Goal: Task Accomplishment & Management: Manage account settings

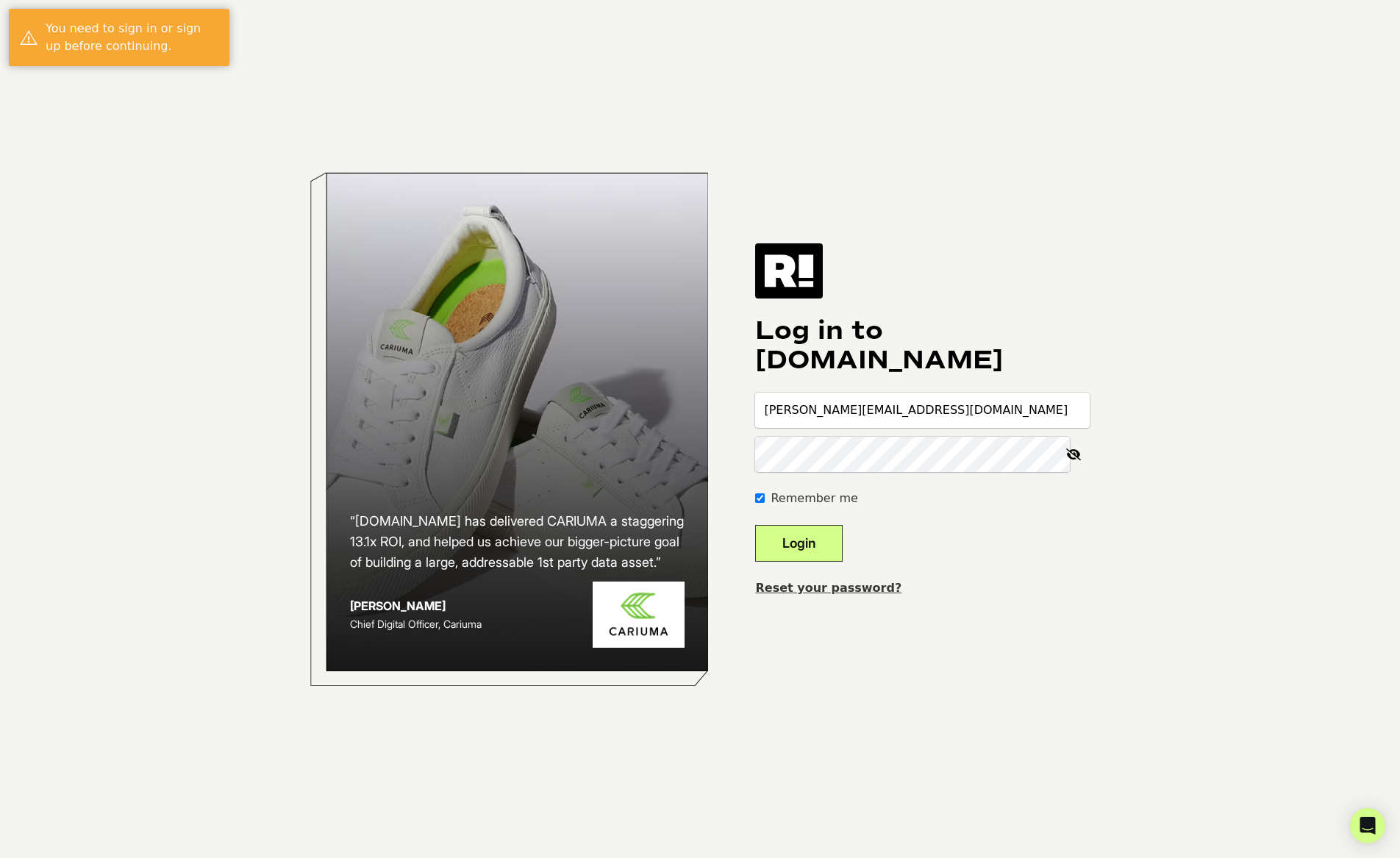
click at [842, 532] on button "Login" at bounding box center [798, 543] width 87 height 36
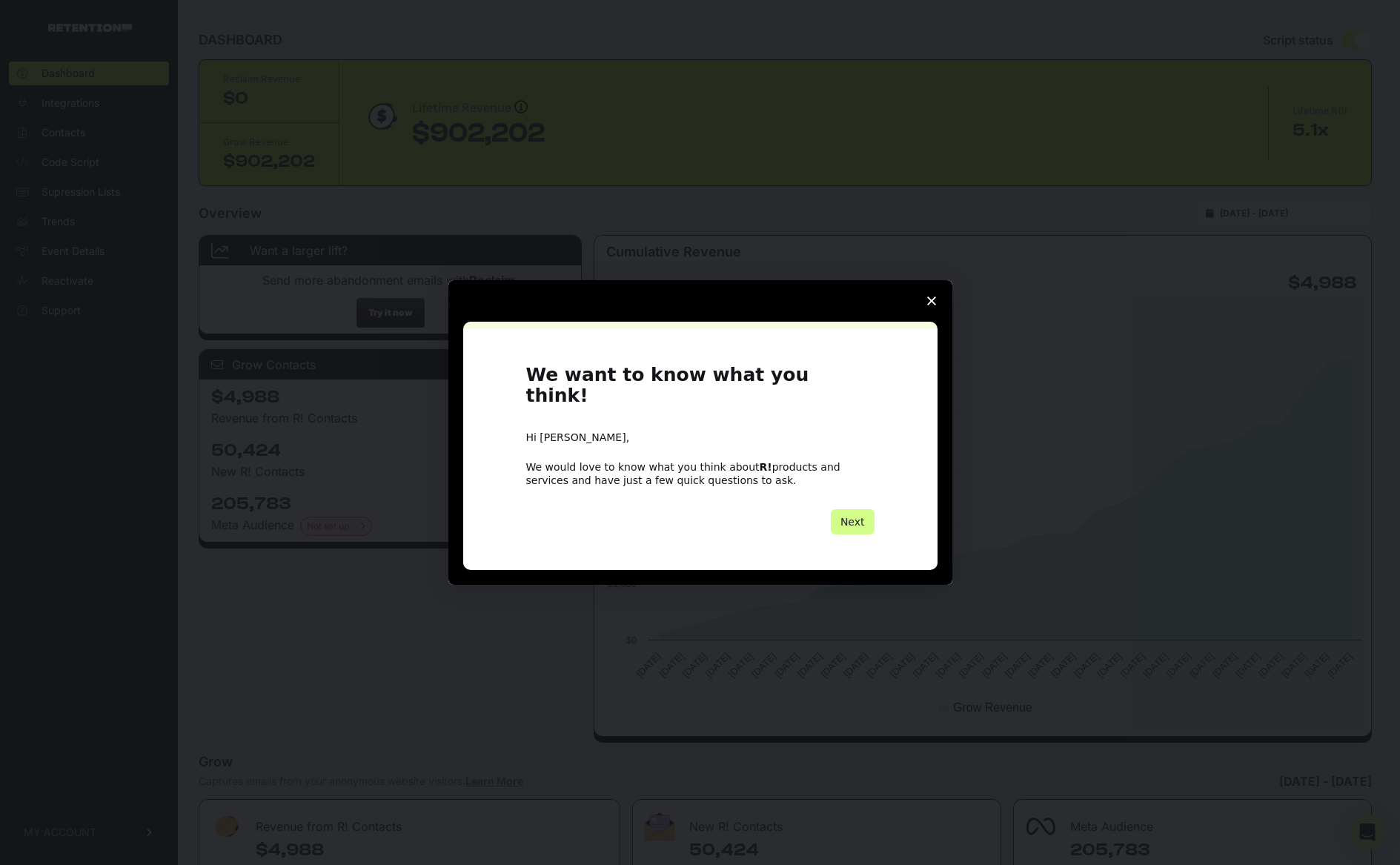
click at [928, 306] on icon "Close survey" at bounding box center [931, 300] width 8 height 8
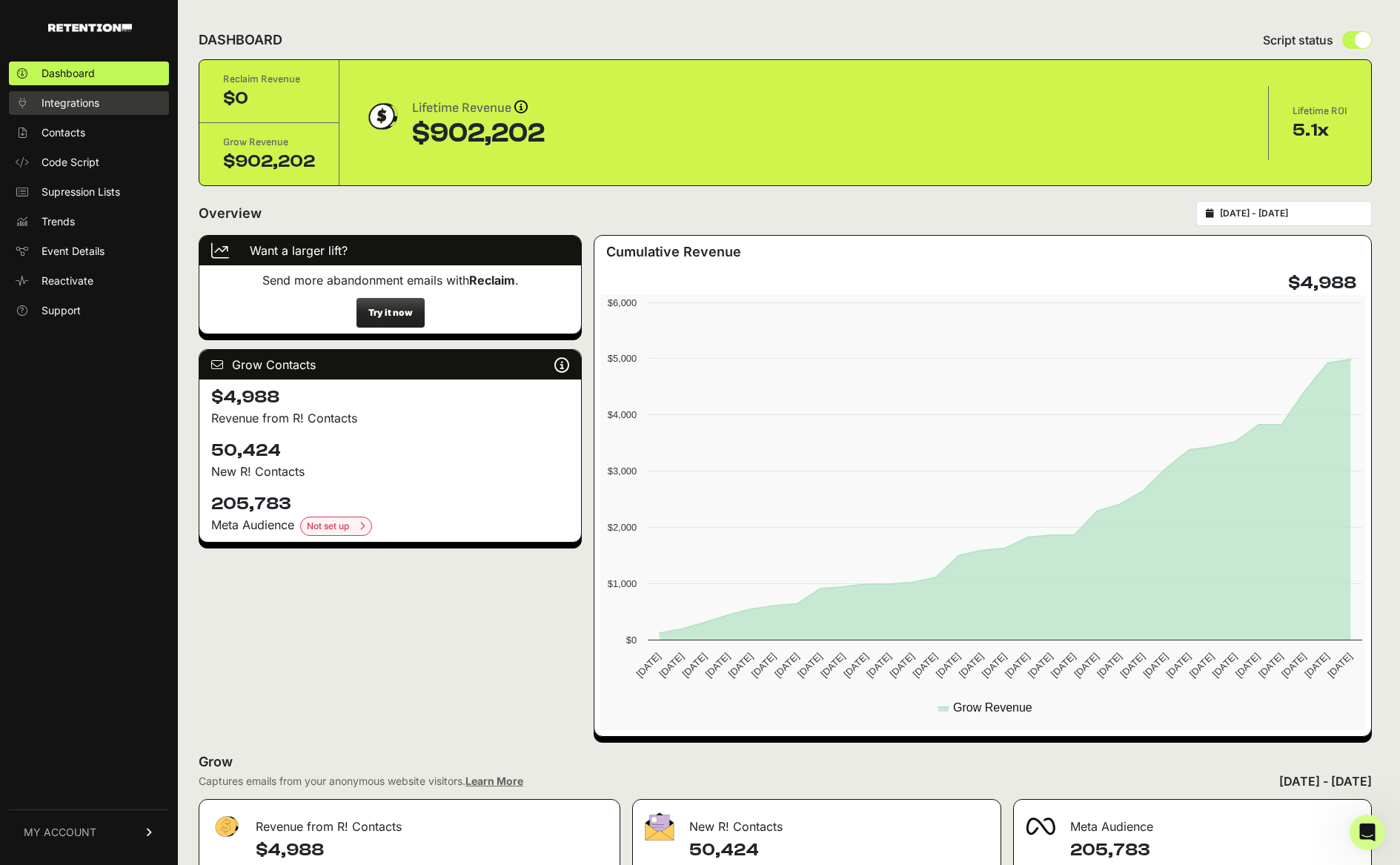
click at [91, 108] on span "Integrations" at bounding box center [70, 103] width 58 height 15
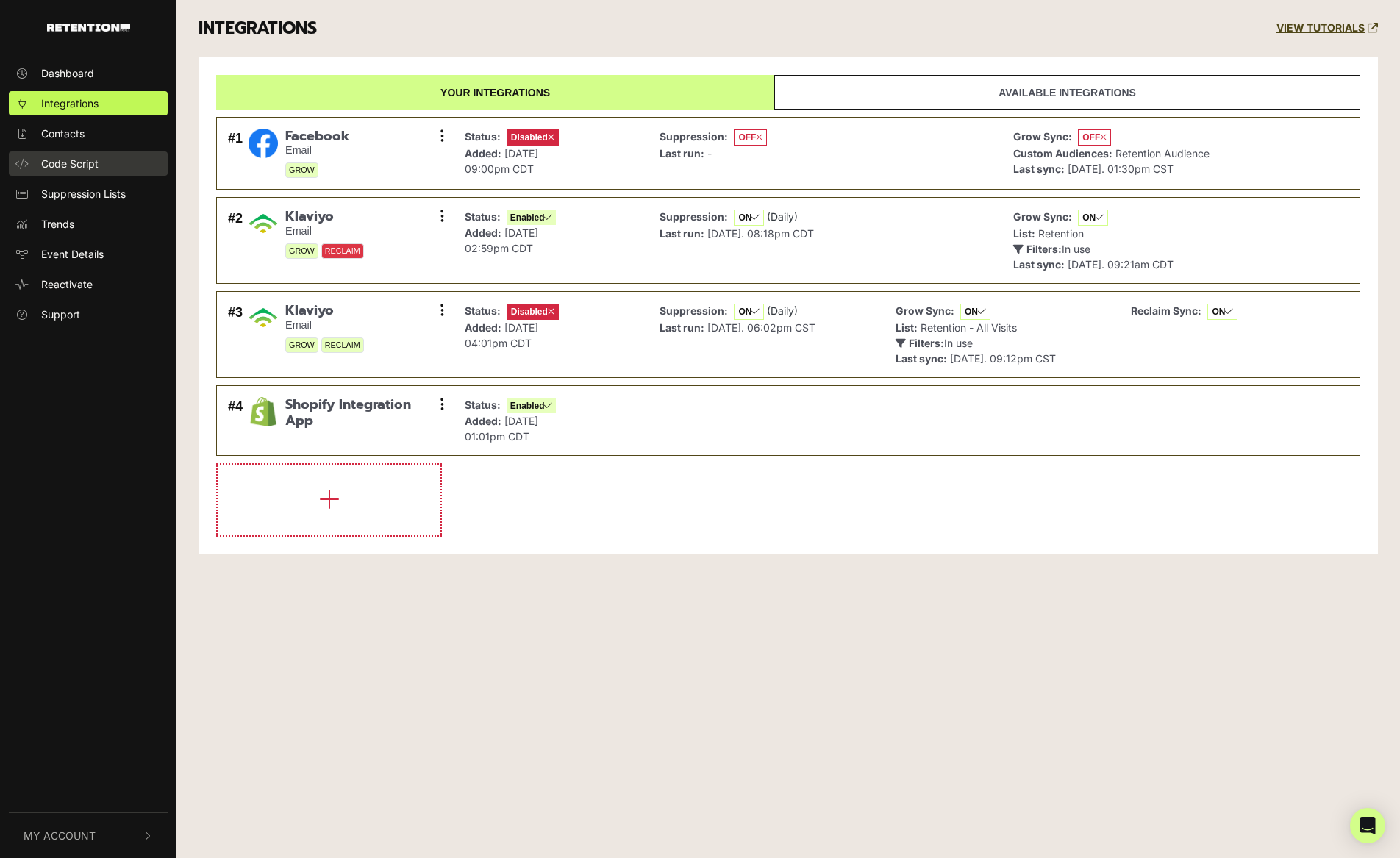
click at [88, 162] on span "Code Script" at bounding box center [69, 164] width 57 height 15
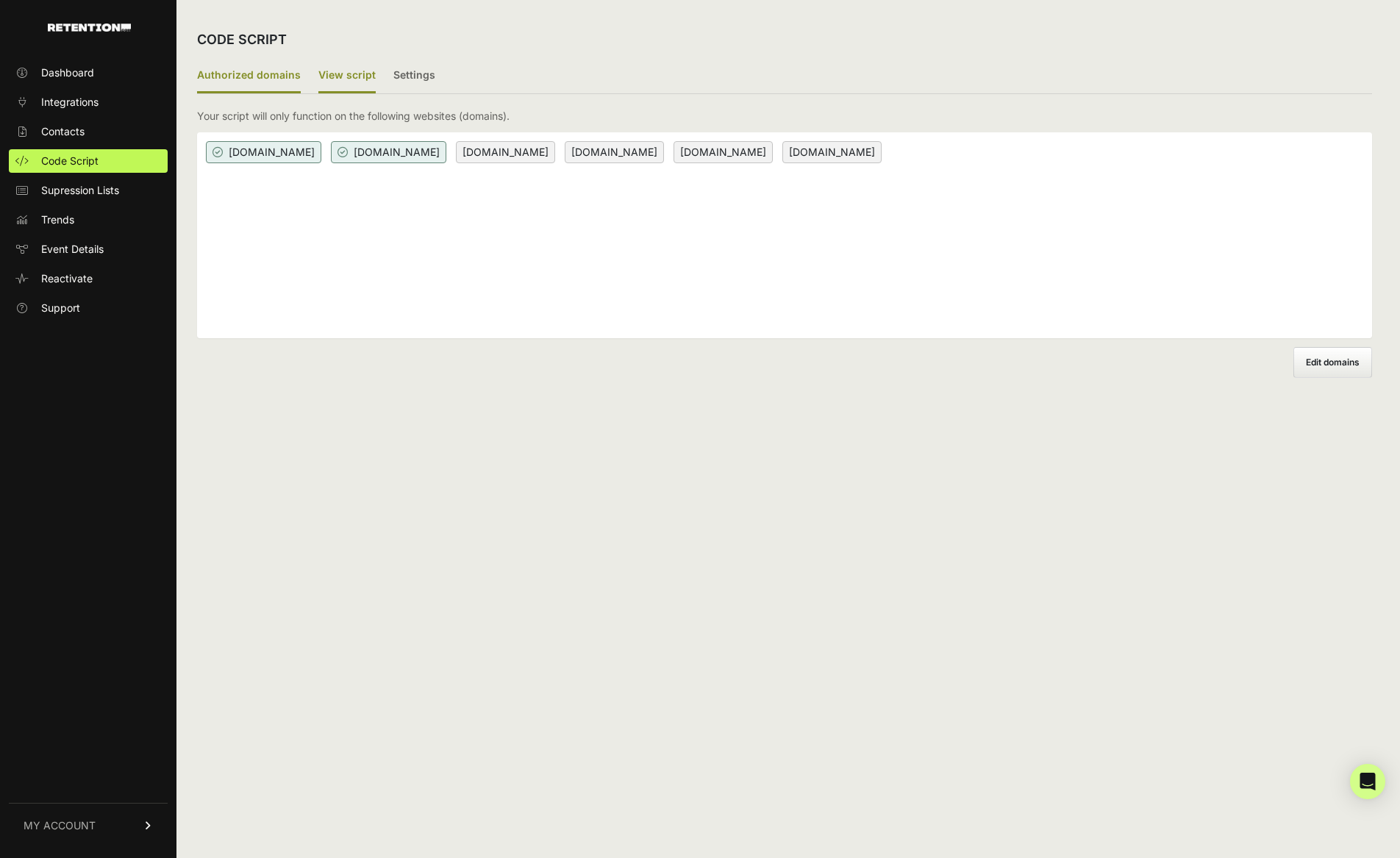
click at [355, 80] on label "View script" at bounding box center [346, 76] width 57 height 35
click at [0, 0] on input "View script" at bounding box center [0, 0] width 0 height 0
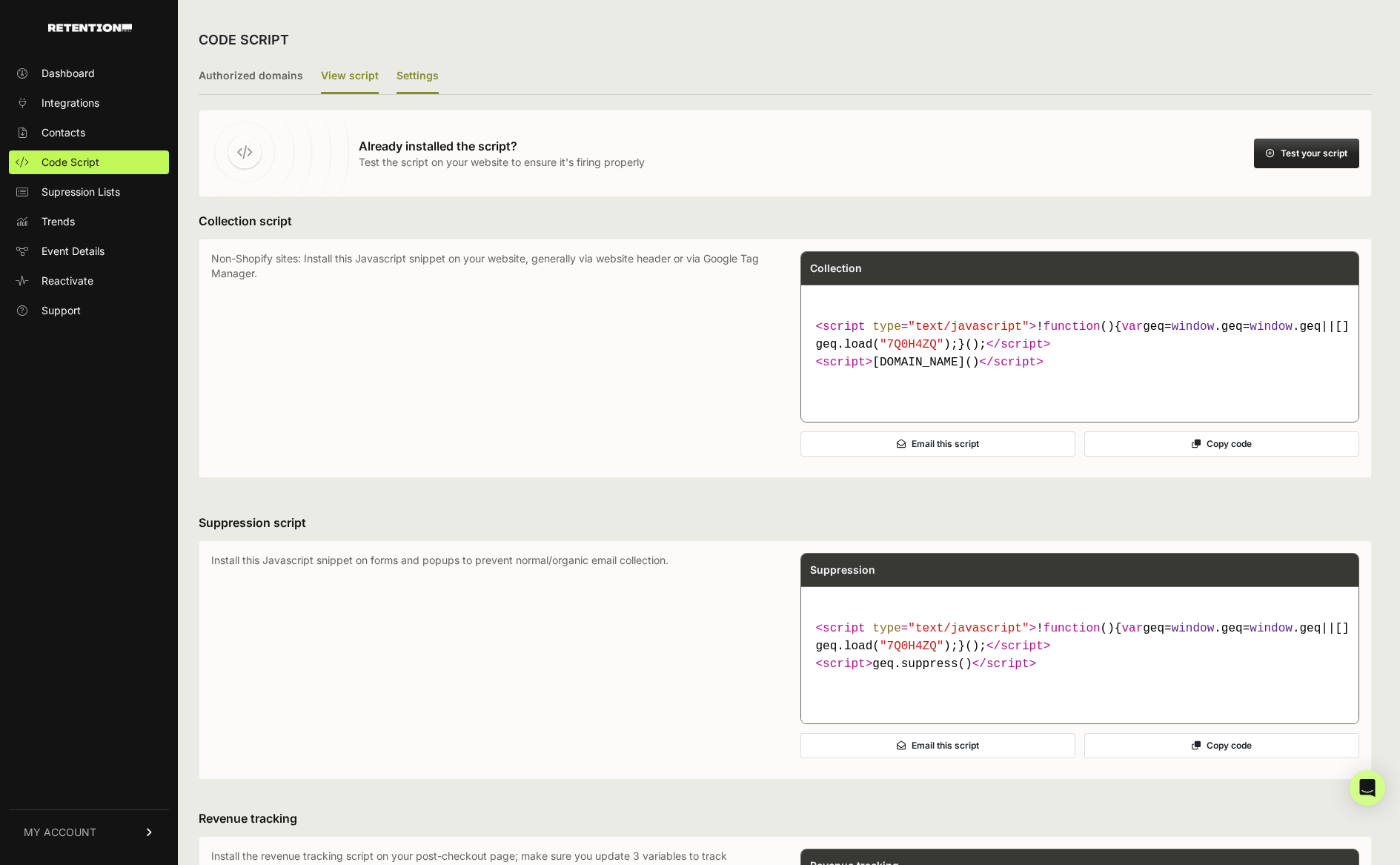
click at [413, 77] on label "Settings" at bounding box center [417, 76] width 42 height 35
click at [0, 0] on input "Settings" at bounding box center [0, 0] width 0 height 0
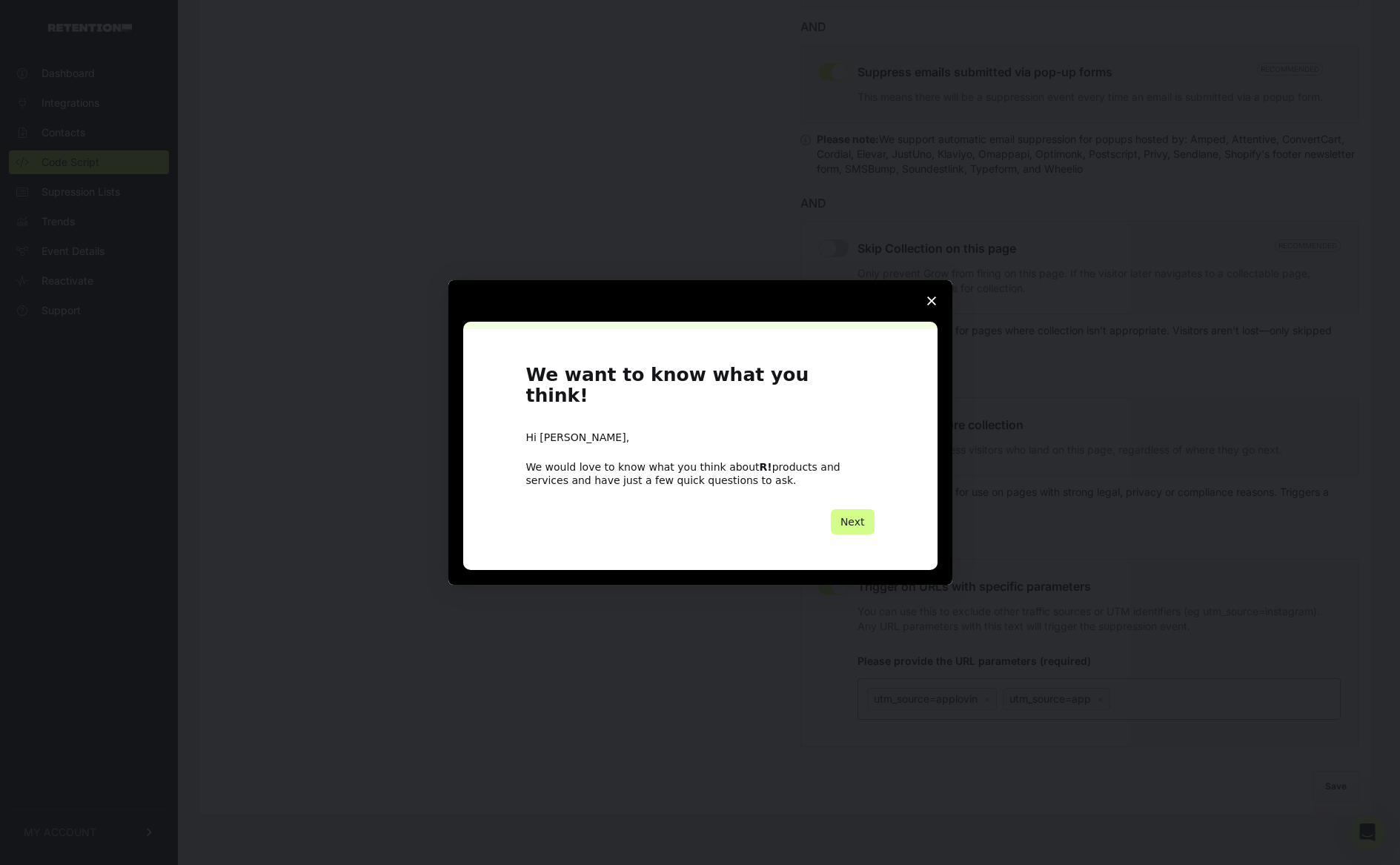
click at [937, 311] on span "Close survey" at bounding box center [931, 301] width 42 height 42
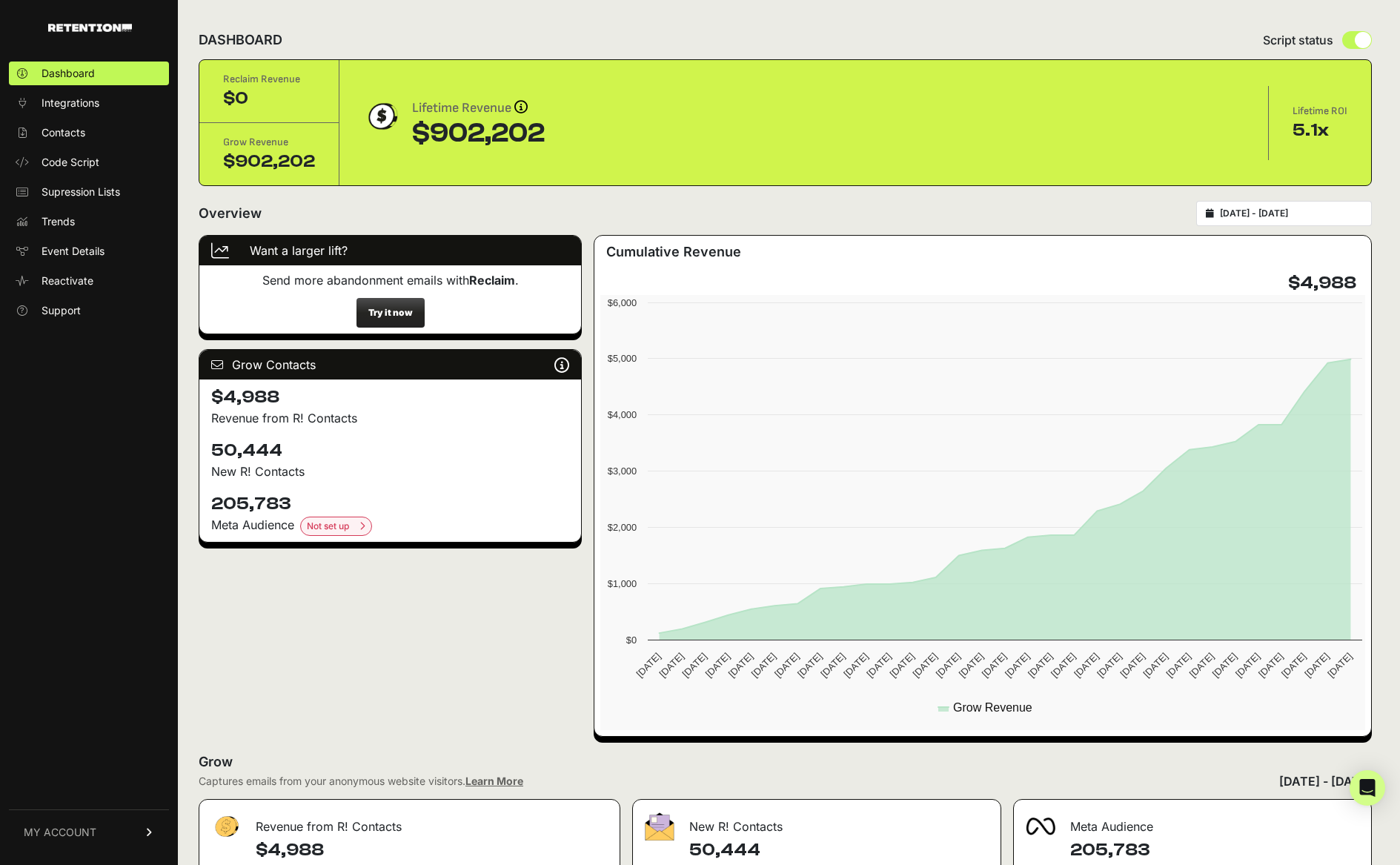
click at [88, 829] on span "MY ACCOUNT" at bounding box center [59, 832] width 73 height 15
click at [102, 693] on span "Account Details" at bounding box center [79, 694] width 76 height 15
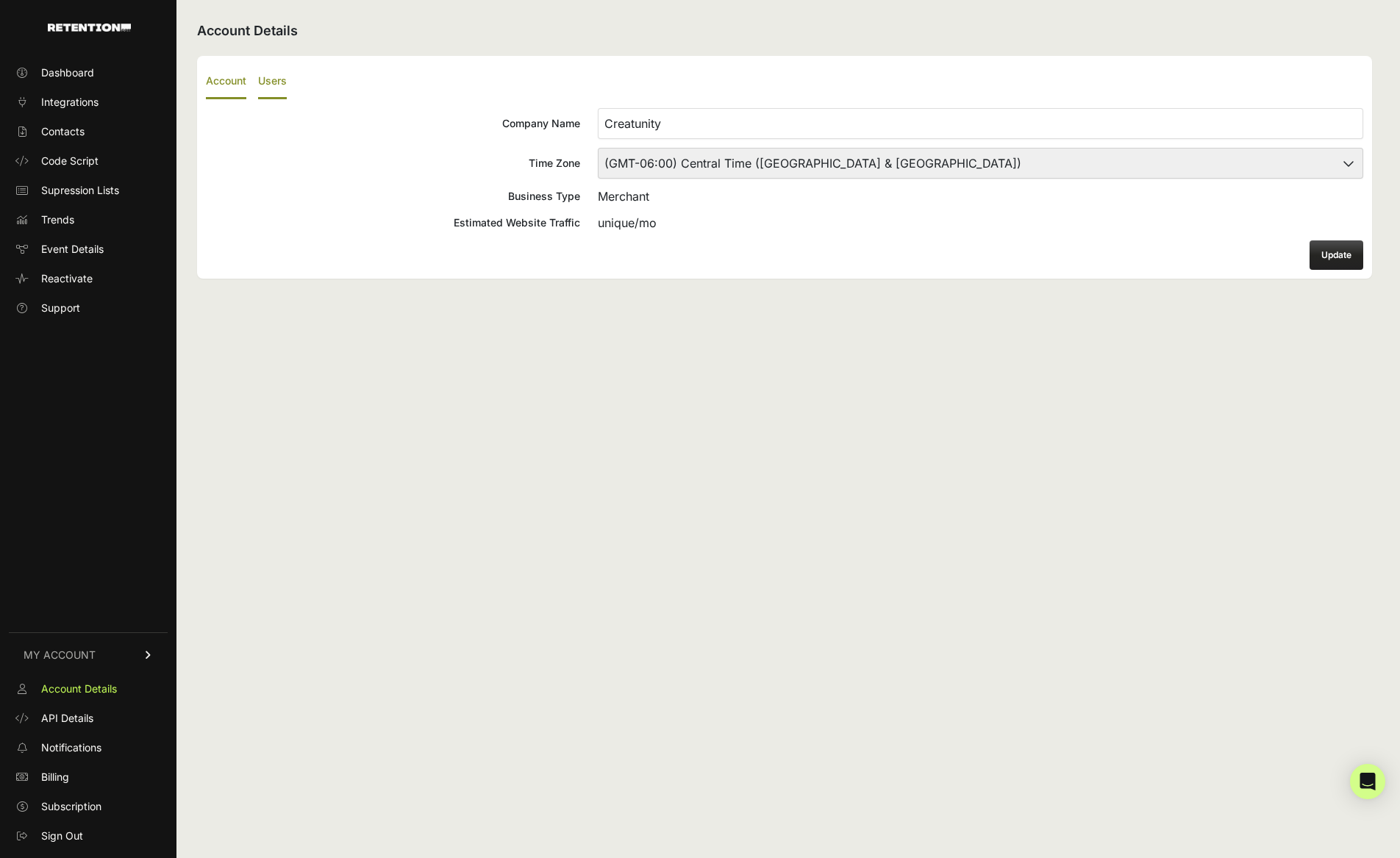
click at [286, 81] on label "Users" at bounding box center [272, 81] width 29 height 35
click at [0, 0] on input "Users" at bounding box center [0, 0] width 0 height 0
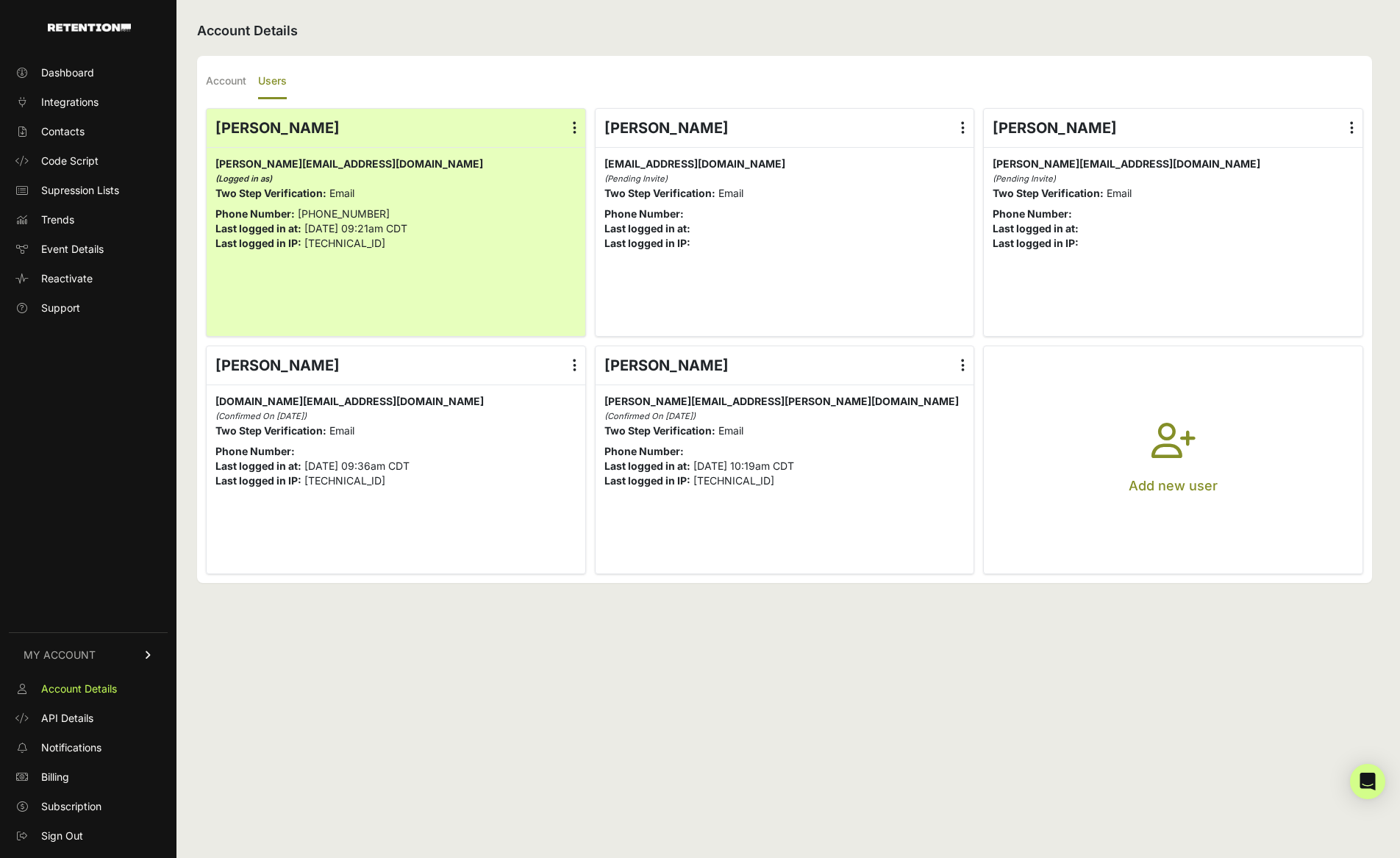
click at [574, 359] on icon at bounding box center [575, 366] width 4 height 15
click at [0, 0] on input "radio" at bounding box center [0, 0] width 0 height 0
click at [518, 487] on link "Delete" at bounding box center [531, 484] width 111 height 26
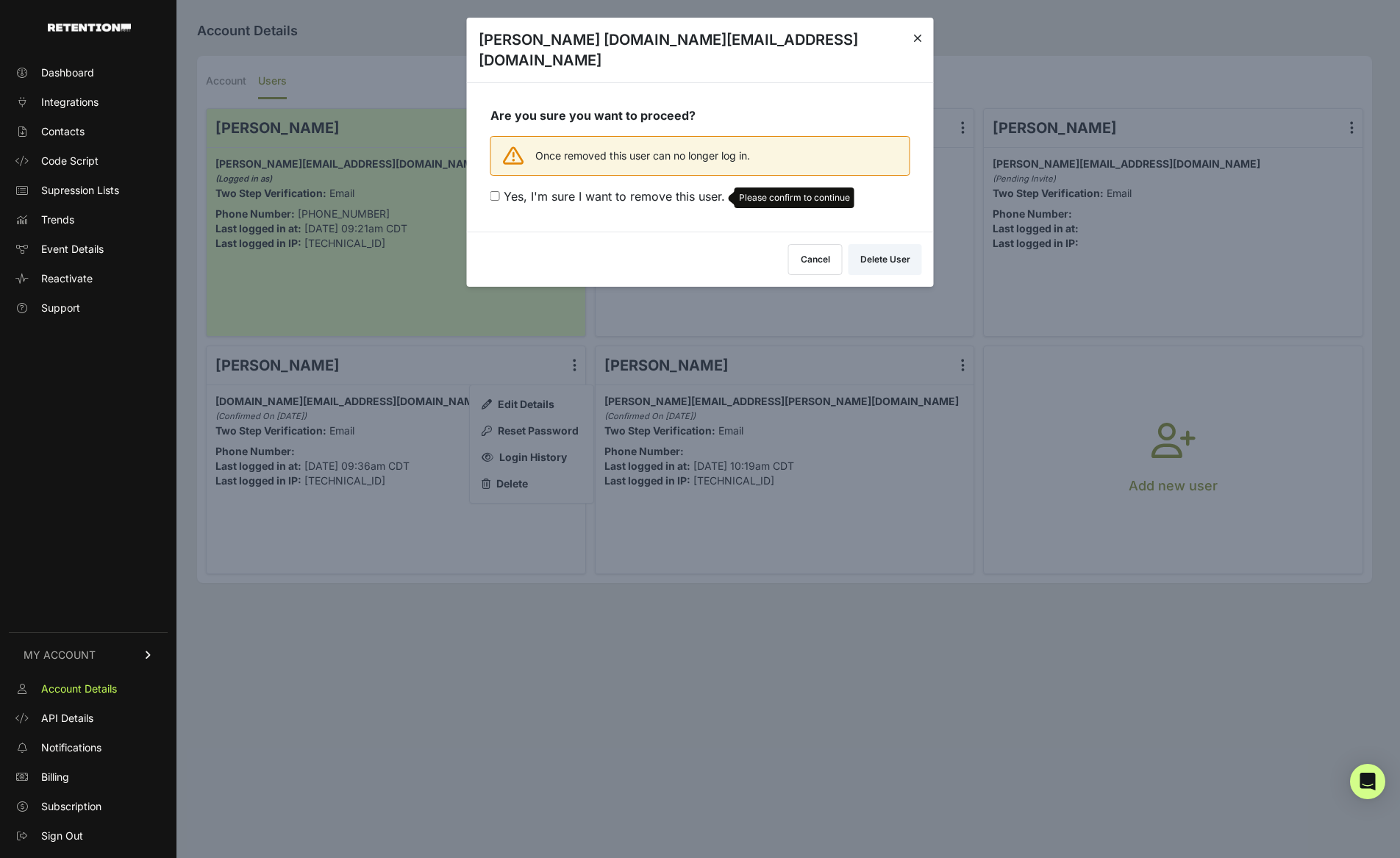
click at [656, 189] on span "Yes, I'm sure I want to remove this user." at bounding box center [614, 196] width 221 height 15
click at [500, 191] on input "Yes, I'm sure I want to remove this user. Please confirm to continue" at bounding box center [495, 196] width 9 height 9
checkbox input "true"
click at [880, 241] on button "Delete User" at bounding box center [885, 256] width 74 height 31
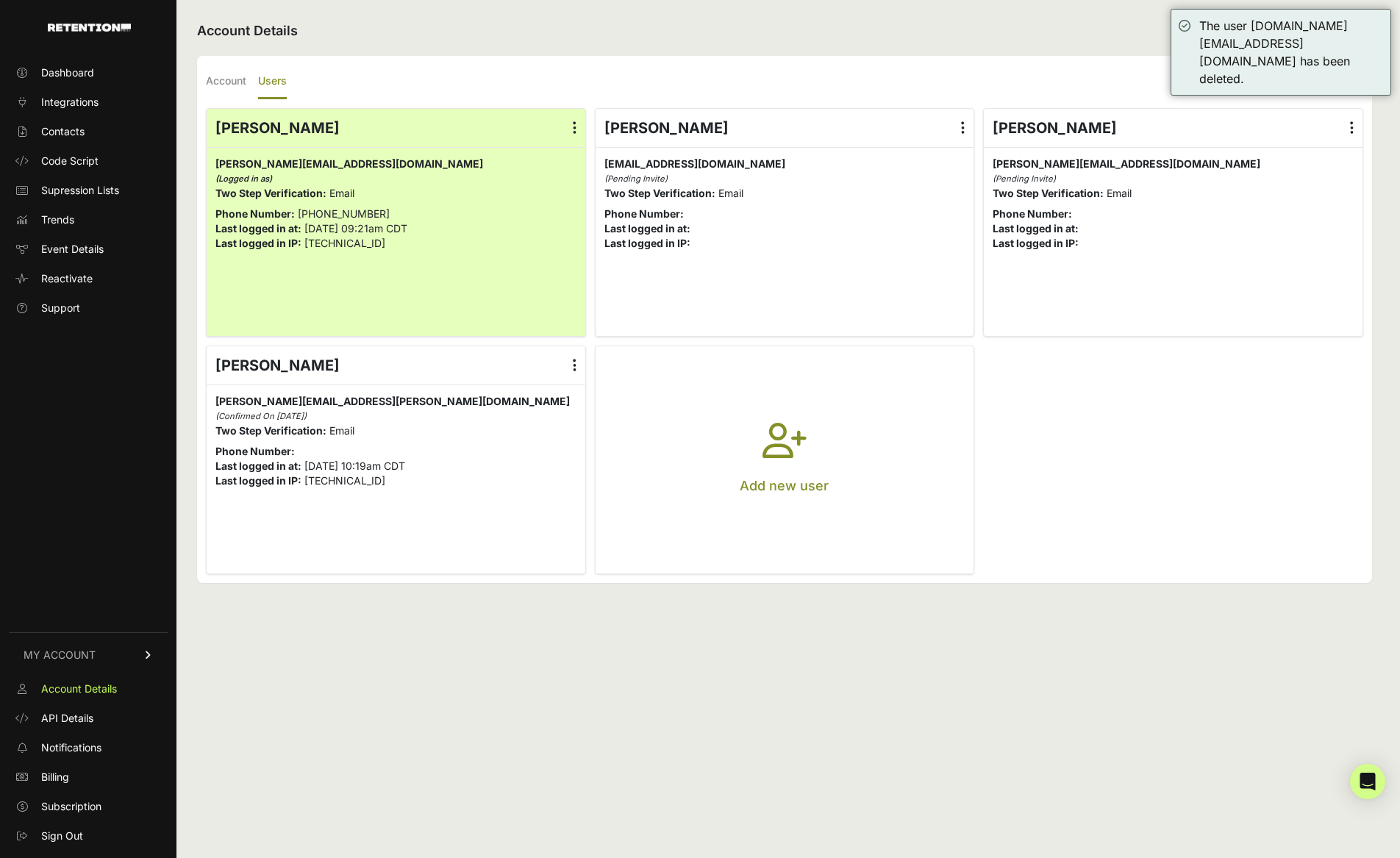
click at [795, 481] on p "Add new user" at bounding box center [783, 486] width 89 height 21
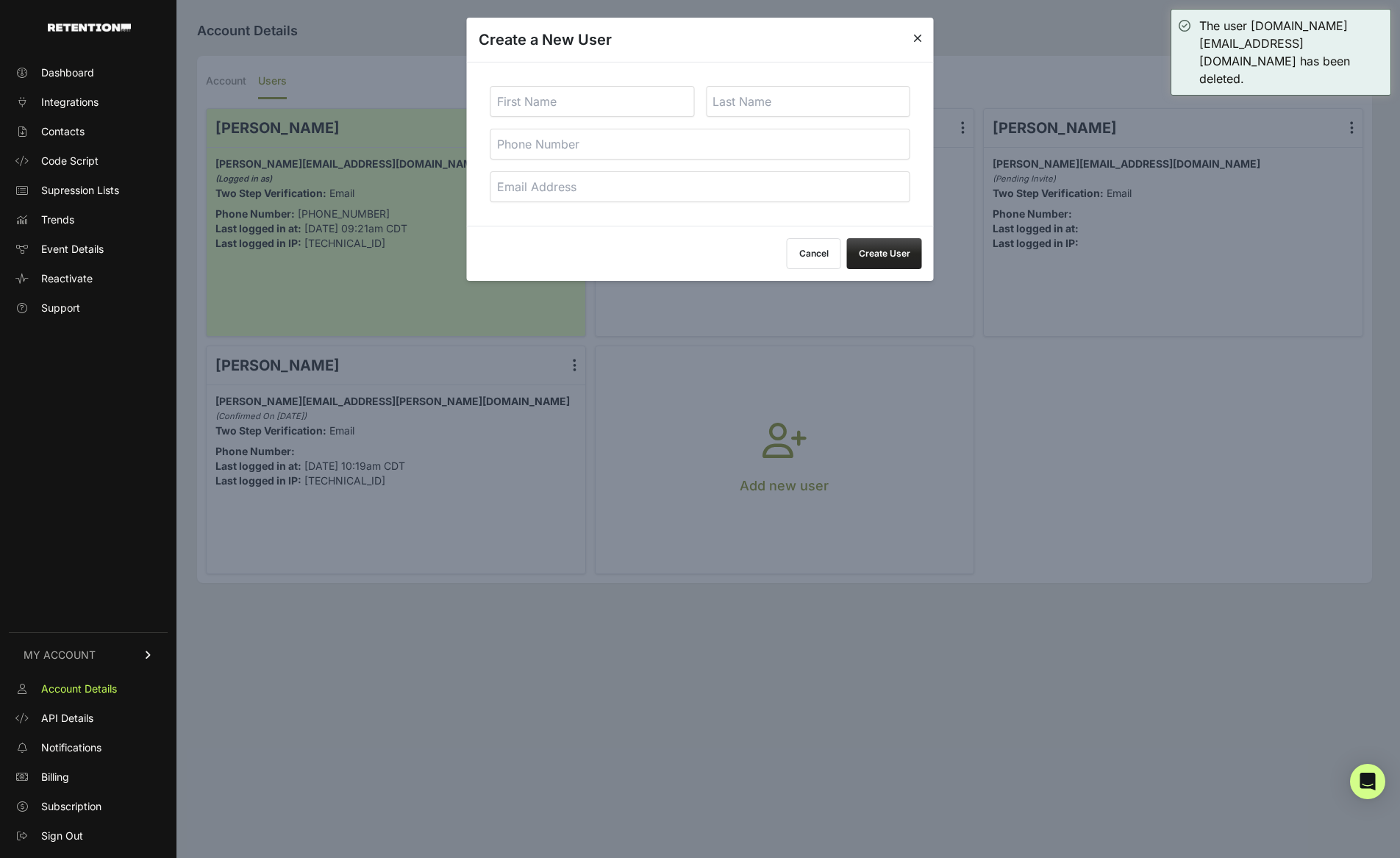
click at [554, 183] on input "email" at bounding box center [700, 186] width 420 height 31
paste input "[EMAIL_ADDRESS][DOMAIN_NAME]"
type input "[EMAIL_ADDRESS][DOMAIN_NAME]"
click at [561, 97] on input "text" at bounding box center [592, 101] width 204 height 31
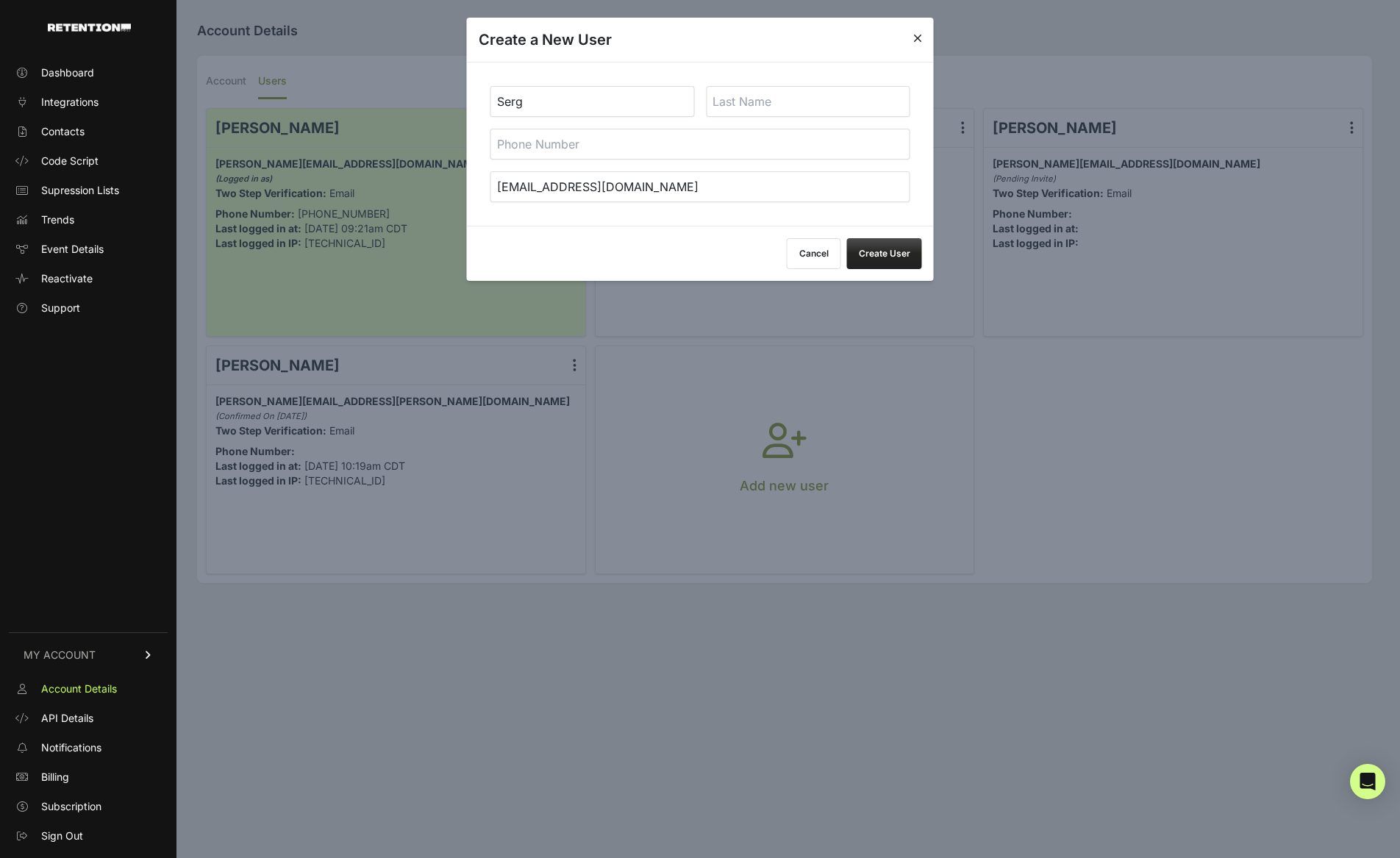
type input "Serg"
click at [788, 104] on input "text" at bounding box center [808, 101] width 204 height 31
type input "Bossar"
click at [903, 254] on button "Create User" at bounding box center [884, 254] width 75 height 31
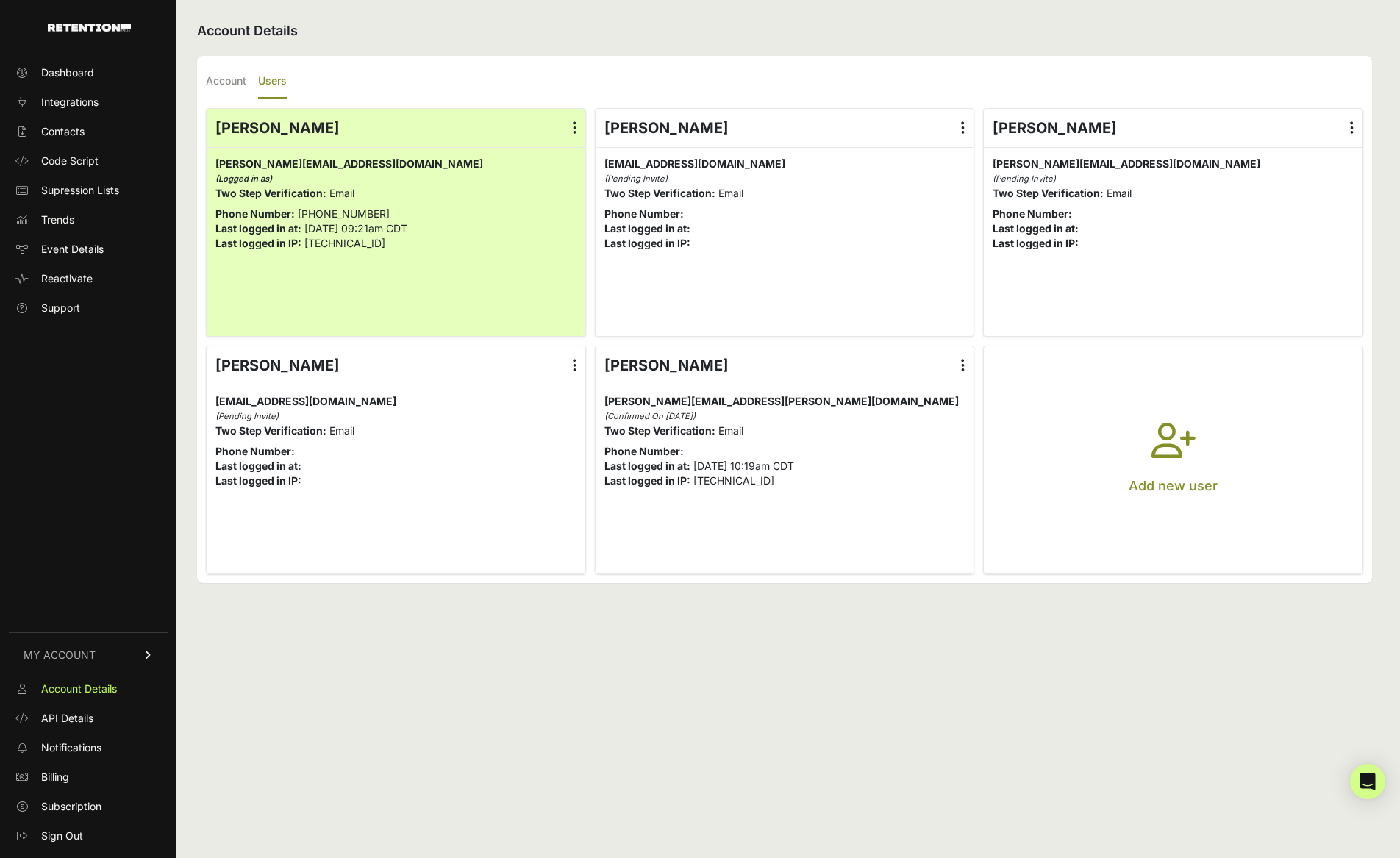
click at [1161, 468] on icon "button" at bounding box center [1173, 449] width 44 height 53
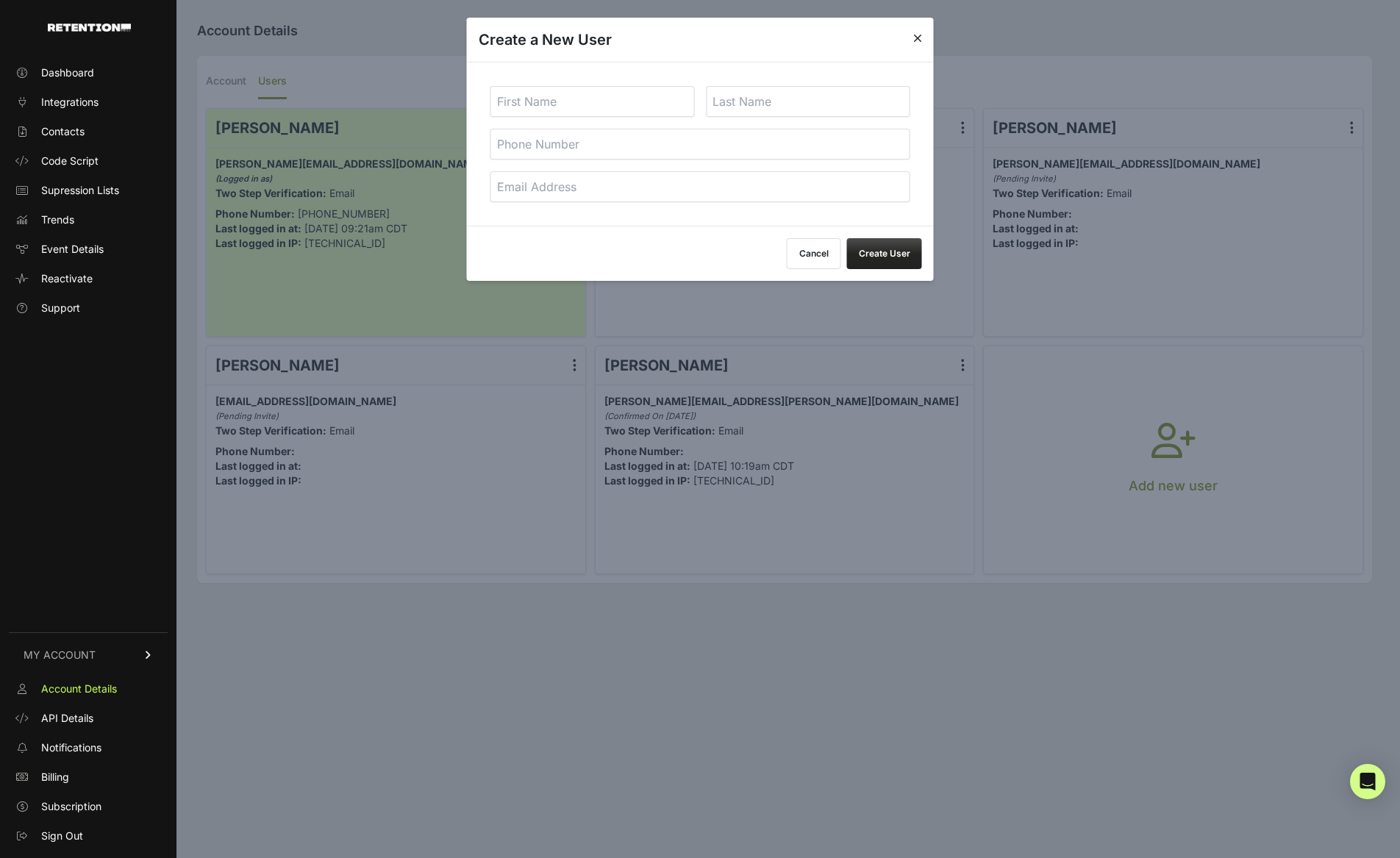
click at [588, 190] on input "email" at bounding box center [700, 186] width 420 height 31
paste input "[EMAIL_ADDRESS][DOMAIN_NAME]"
type input "[EMAIL_ADDRESS][DOMAIN_NAME]"
click at [578, 96] on input "text" at bounding box center [592, 101] width 204 height 31
type input "Den"
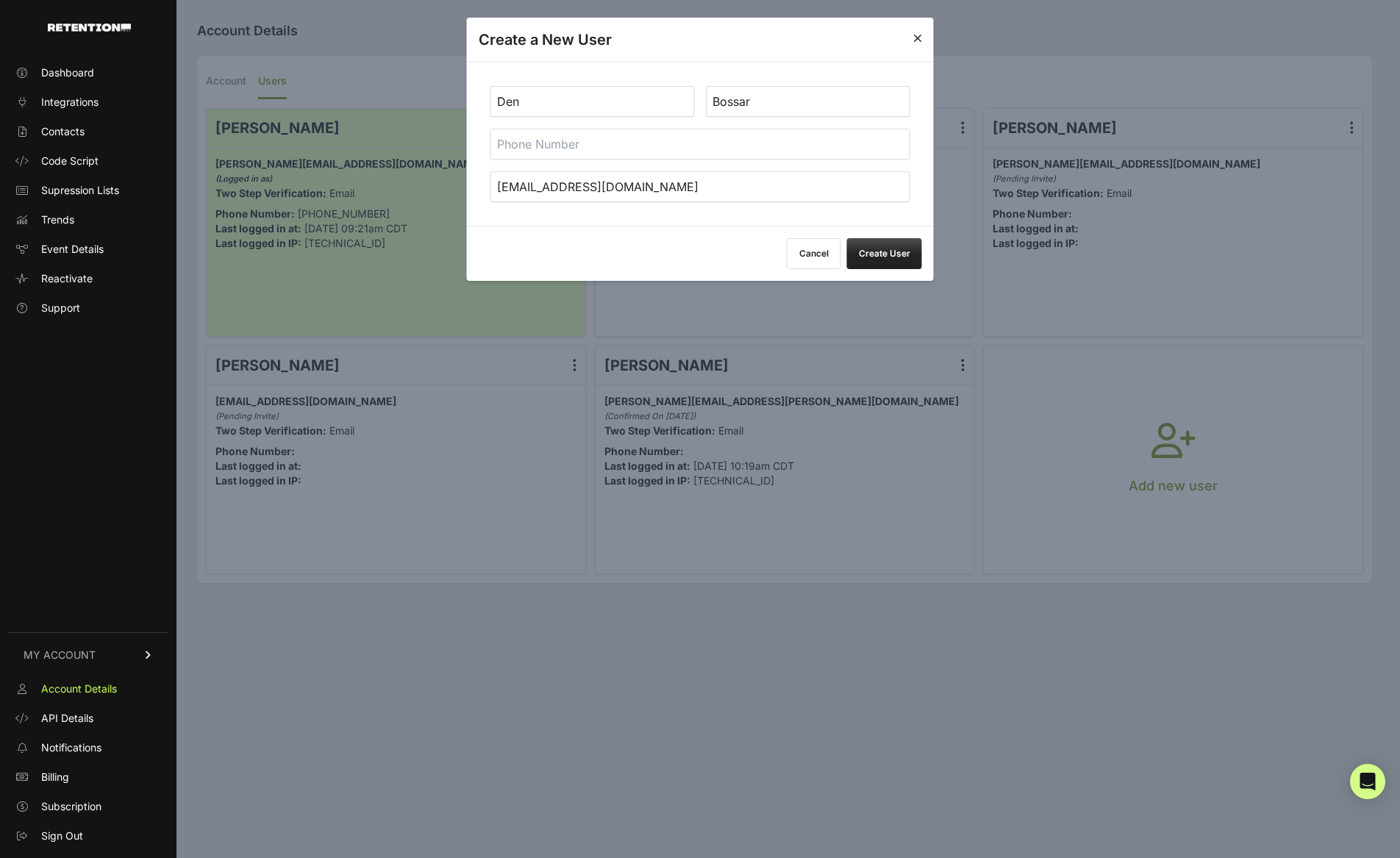
type input "Bossar"
click at [895, 255] on button "Create User" at bounding box center [884, 254] width 75 height 31
